Goal: Task Accomplishment & Management: Manage account settings

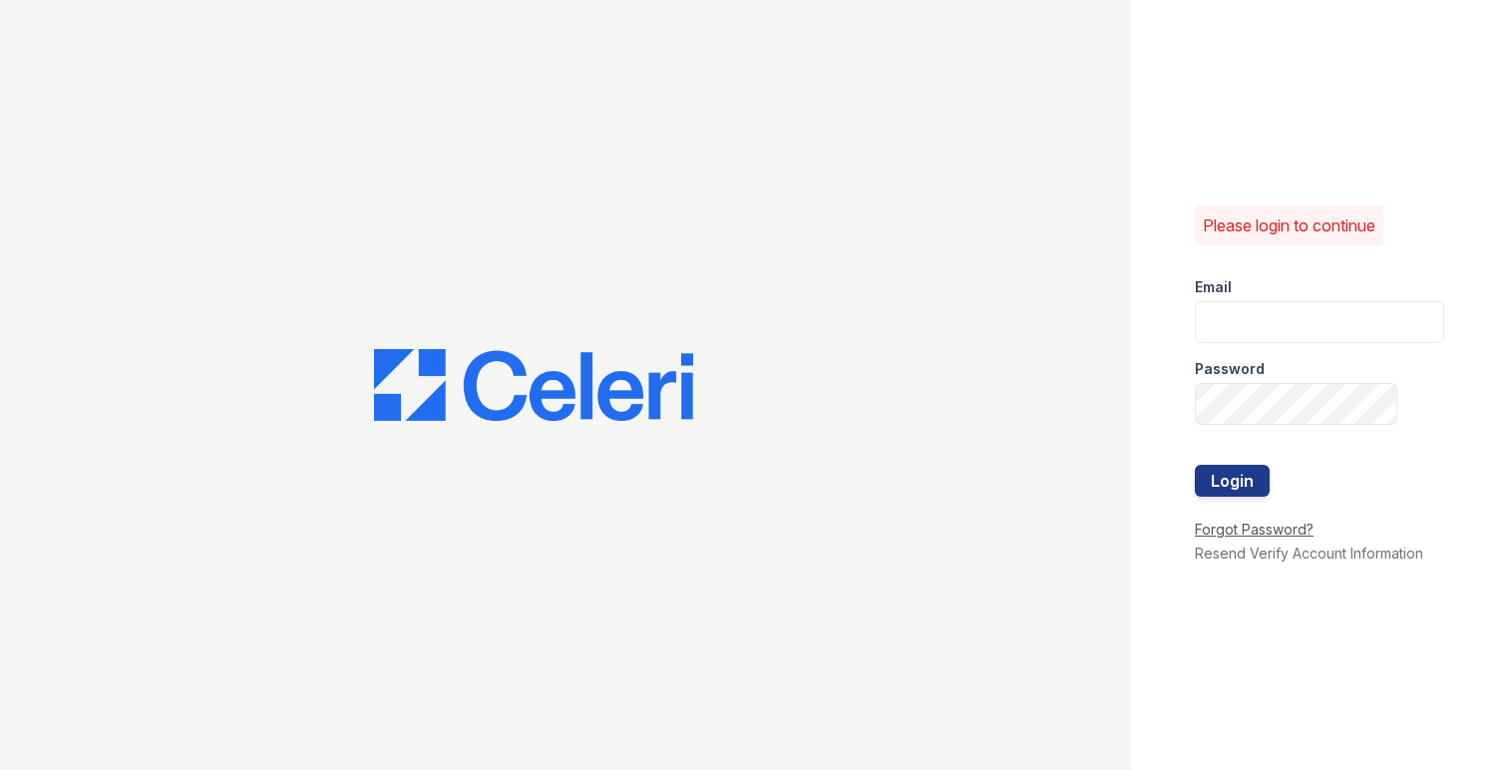
click at [1291, 530] on link "Forgot Password?" at bounding box center [1254, 529] width 119 height 17
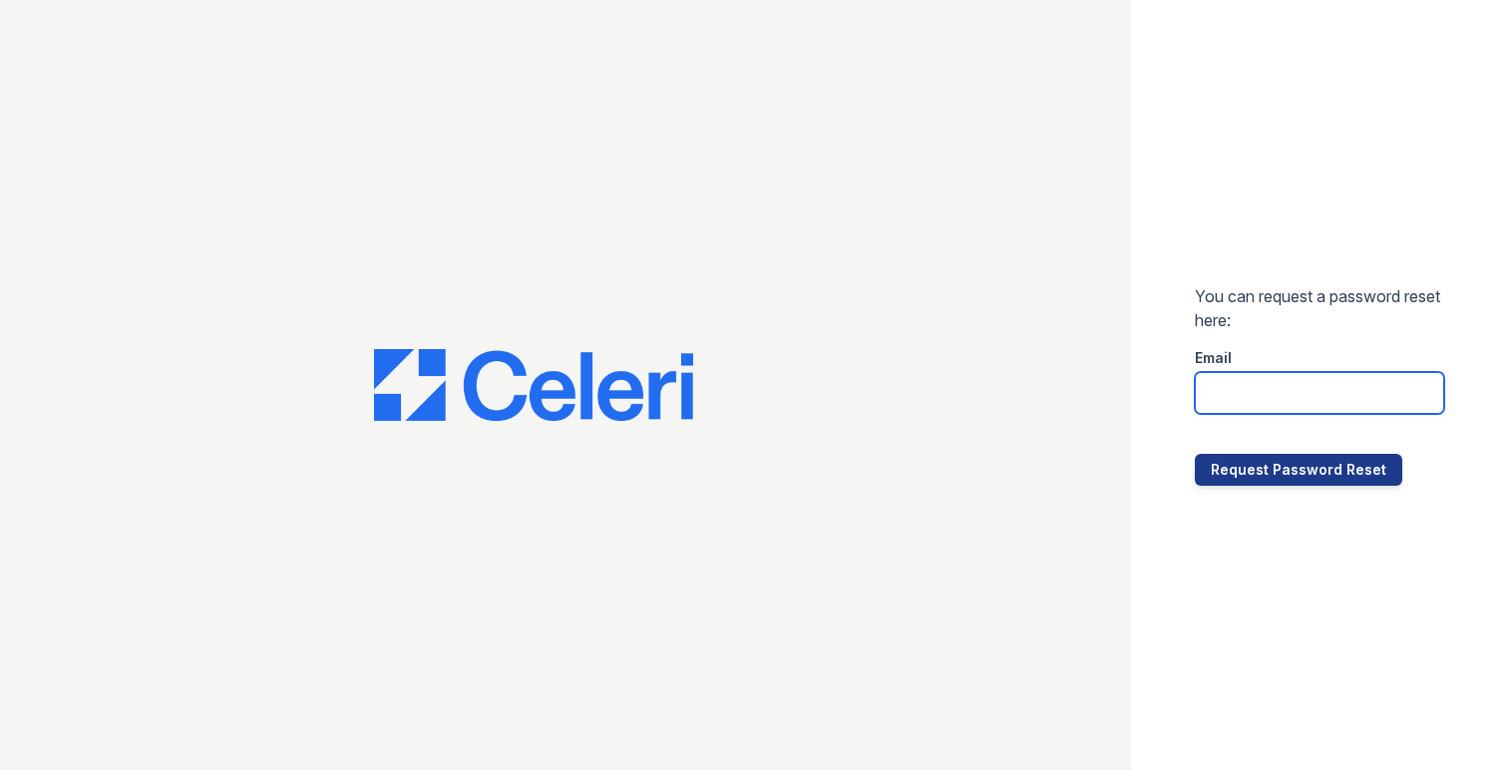
click at [1252, 394] on input "email" at bounding box center [1319, 393] width 249 height 42
paste input "[EMAIL_ADDRESS][DOMAIN_NAME]"
type input "[EMAIL_ADDRESS][DOMAIN_NAME]"
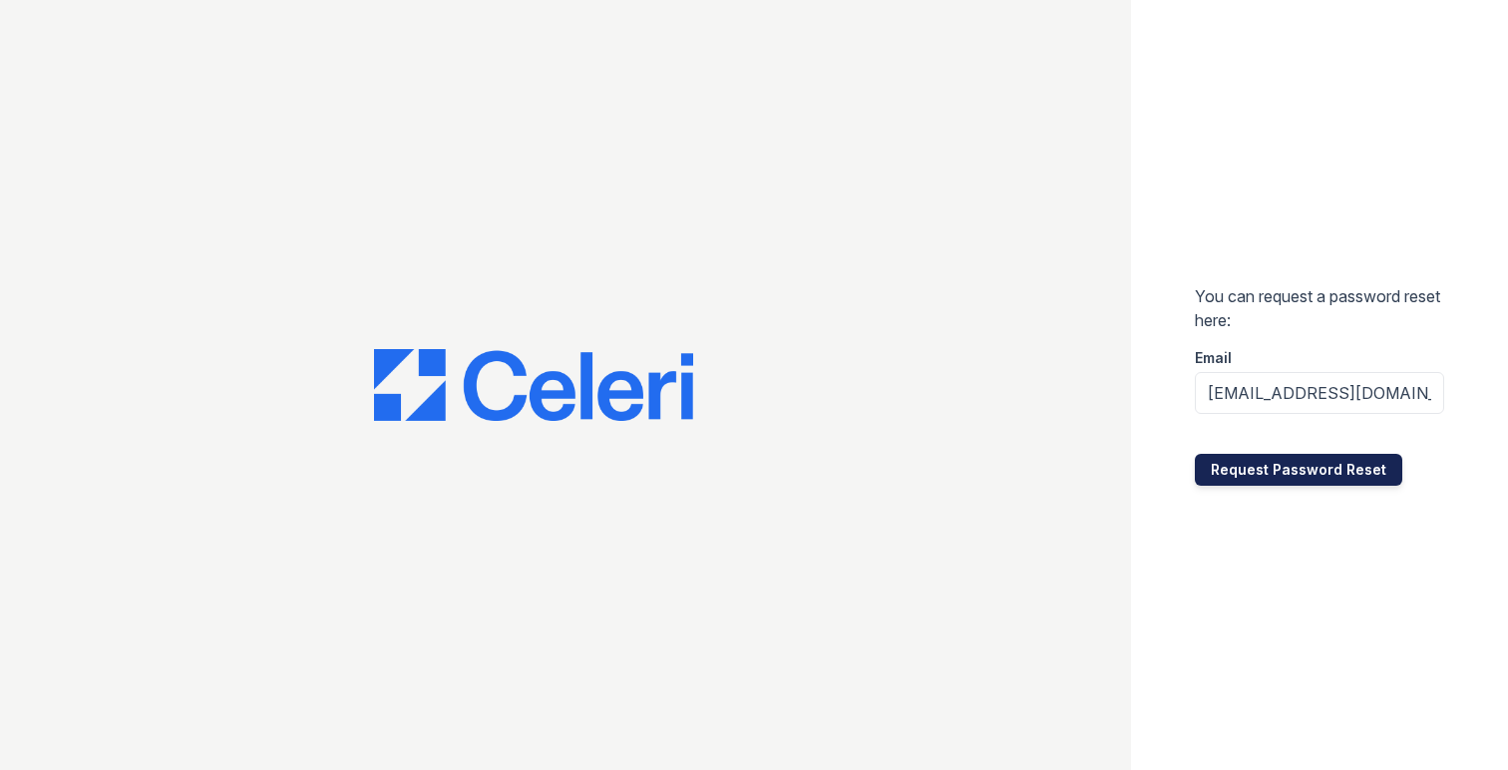
click at [1265, 471] on button "Request Password Reset" at bounding box center [1298, 470] width 207 height 32
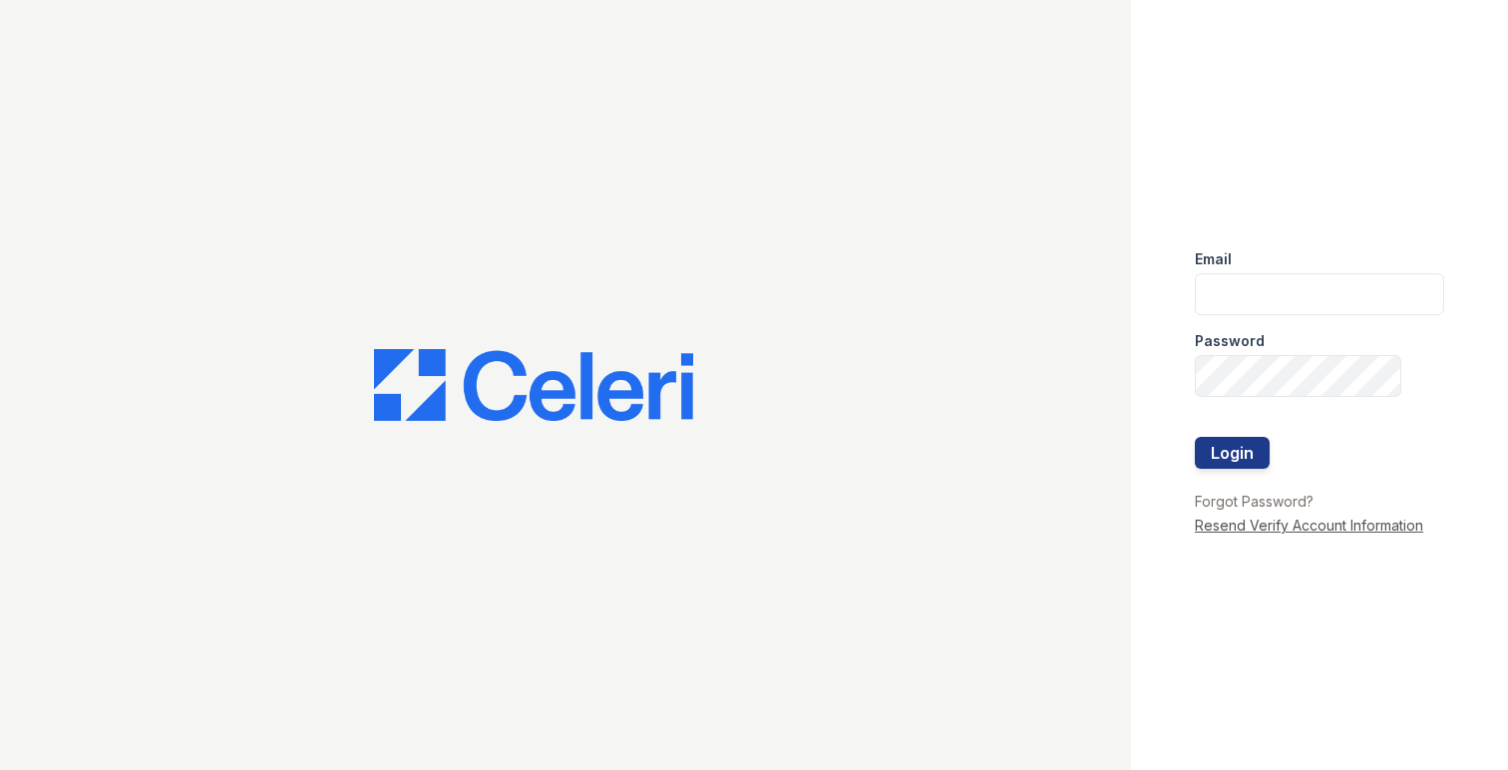
click at [1250, 528] on link "Resend Verify Account Information" at bounding box center [1309, 525] width 228 height 17
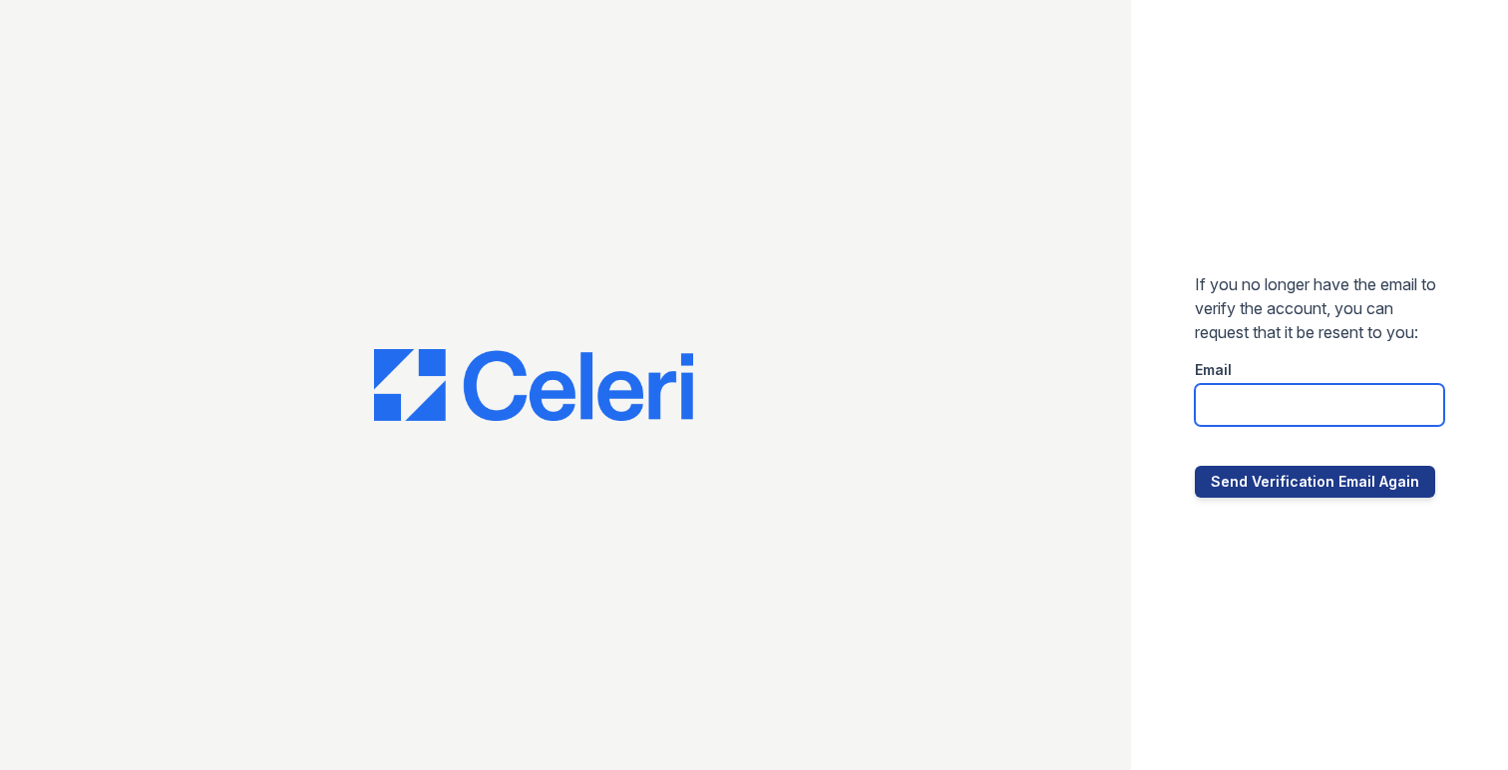
click at [1254, 388] on input "email" at bounding box center [1319, 405] width 249 height 42
paste input "[EMAIL_ADDRESS][DOMAIN_NAME]"
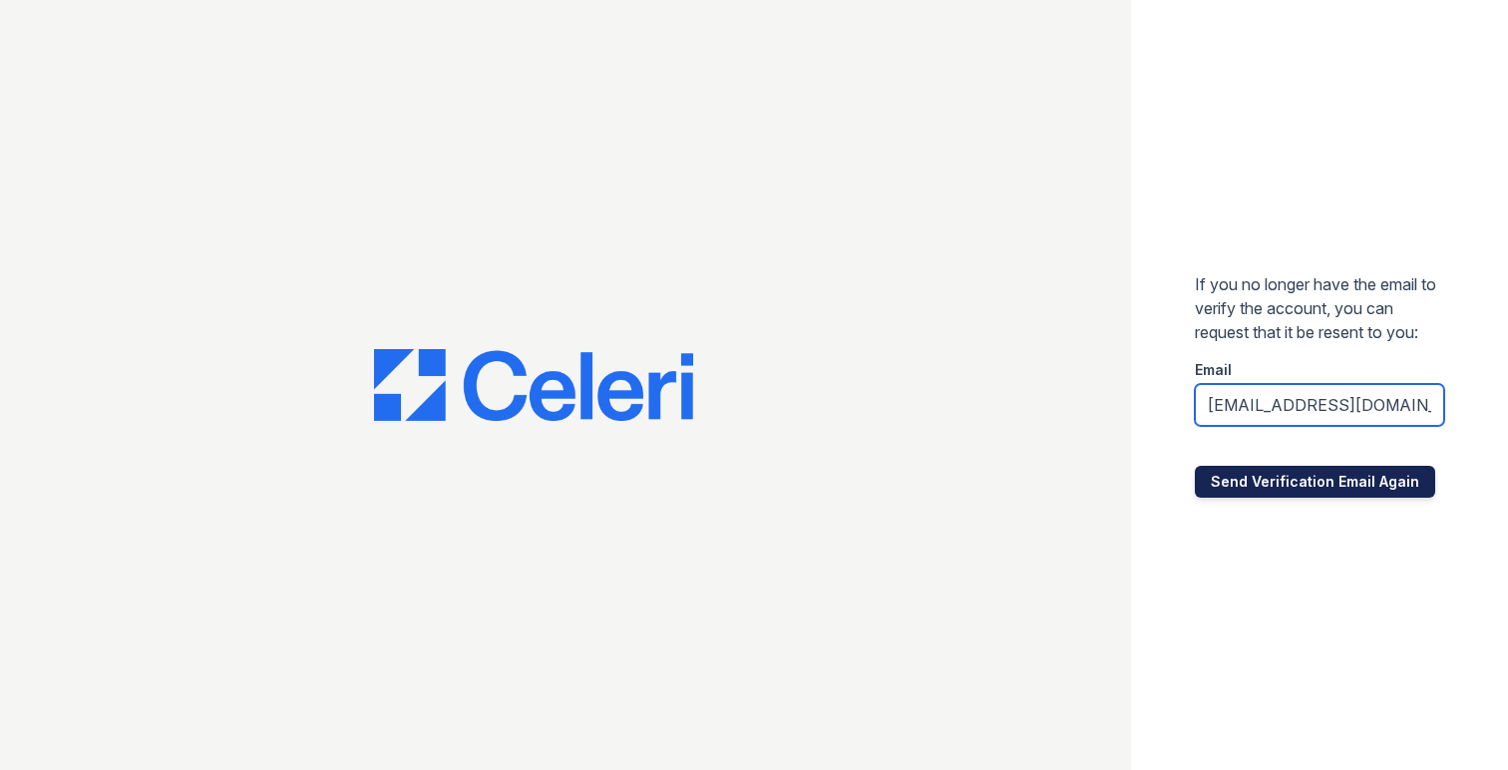
type input "[EMAIL_ADDRESS][DOMAIN_NAME]"
click at [1271, 485] on button "Send Verification Email Again" at bounding box center [1315, 482] width 240 height 32
